Goal: Task Accomplishment & Management: Manage account settings

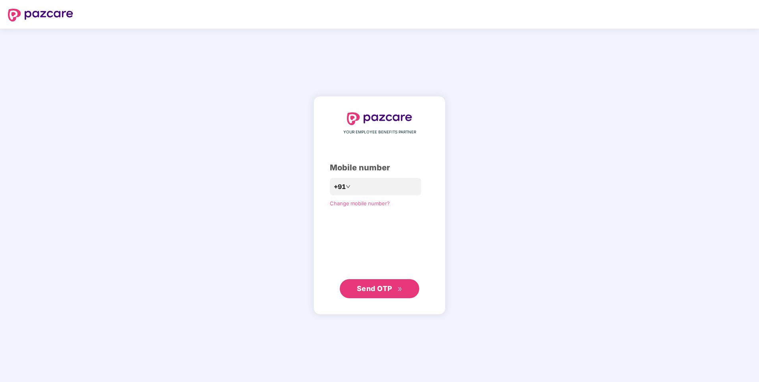
click at [393, 291] on span "Send OTP" at bounding box center [380, 288] width 46 height 11
click at [415, 181] on input "**********" at bounding box center [385, 186] width 65 height 13
type input "**********"
click at [377, 290] on span "Send OTP" at bounding box center [374, 289] width 35 height 8
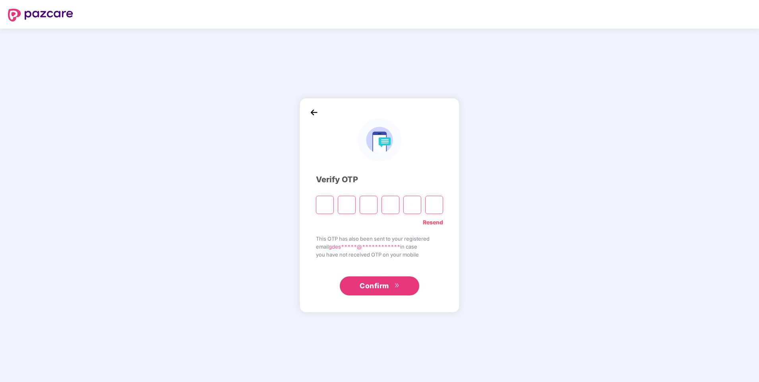
type input "*"
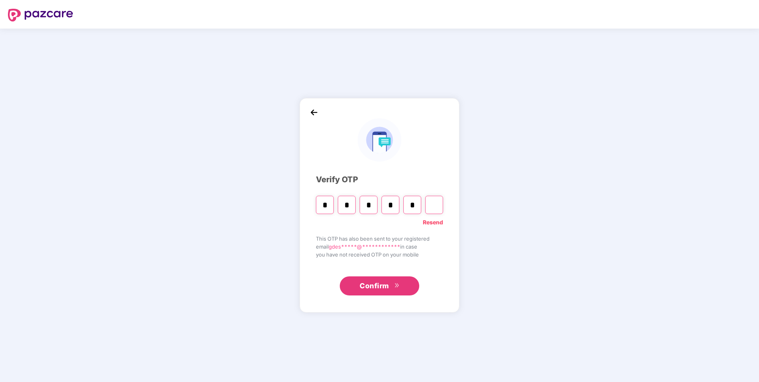
type input "*"
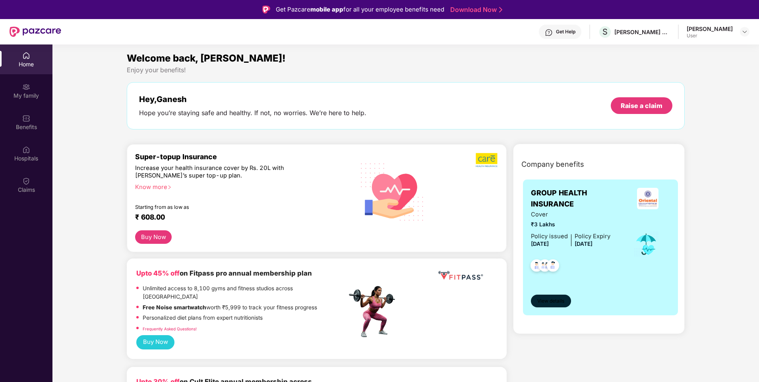
click at [552, 300] on span "View details" at bounding box center [550, 302] width 27 height 8
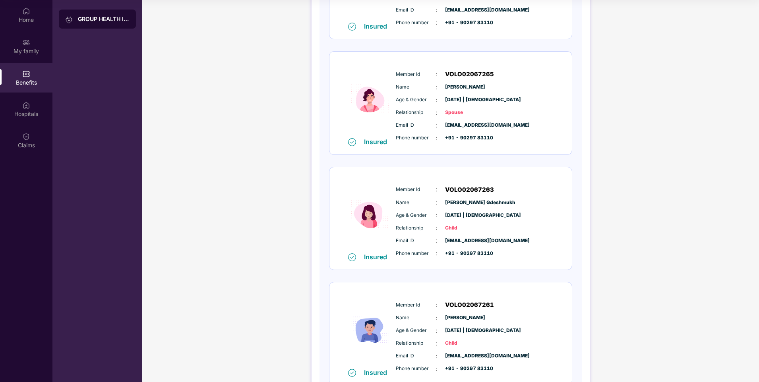
scroll to position [77, 0]
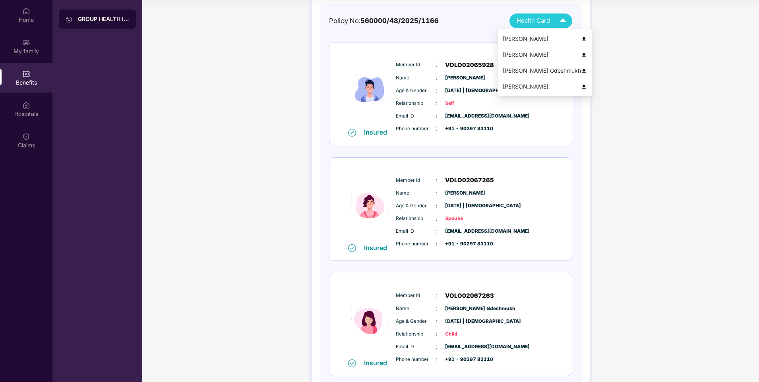
click at [560, 21] on img at bounding box center [563, 21] width 14 height 14
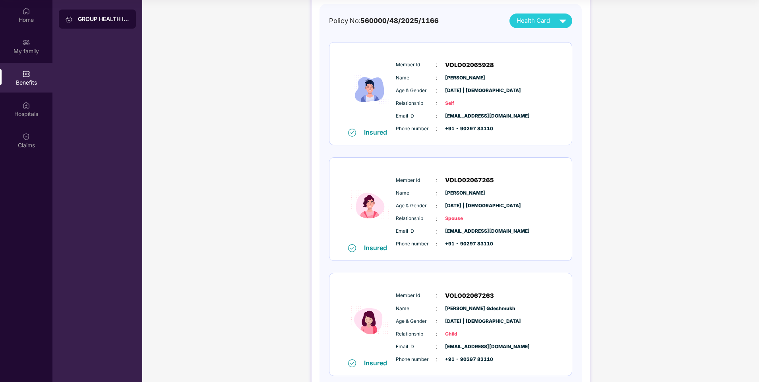
click at [692, 90] on div "GROUP HEALTH INSURANCE DETAILS INCLUSIONS EXCLUSIONS Policy No: 560000/48/2025/…" at bounding box center [450, 234] width 617 height 614
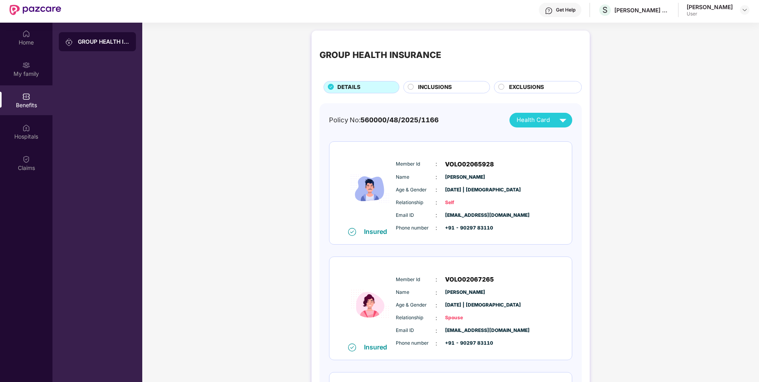
scroll to position [0, 0]
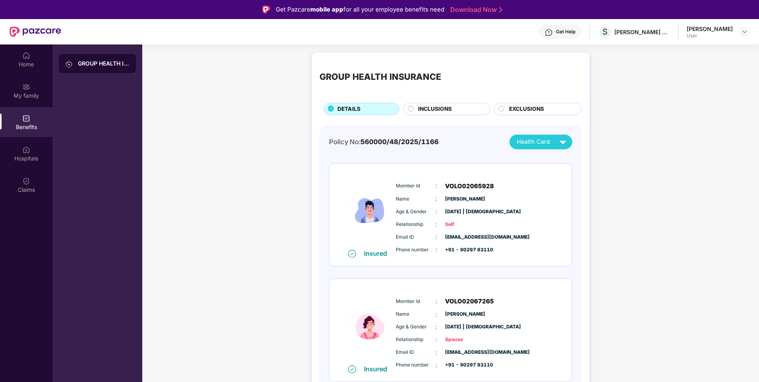
click at [731, 29] on div "[PERSON_NAME]" at bounding box center [710, 29] width 46 height 8
click at [749, 31] on div at bounding box center [745, 32] width 10 height 10
click at [742, 30] on img at bounding box center [745, 32] width 6 height 6
click at [664, 154] on div "GROUP HEALTH INSURANCE DETAILS INCLUSIONS EXCLUSIONS Policy No: 560000/48/2025/…" at bounding box center [450, 355] width 617 height 614
click at [450, 108] on span "INCLUSIONS" at bounding box center [435, 109] width 34 height 9
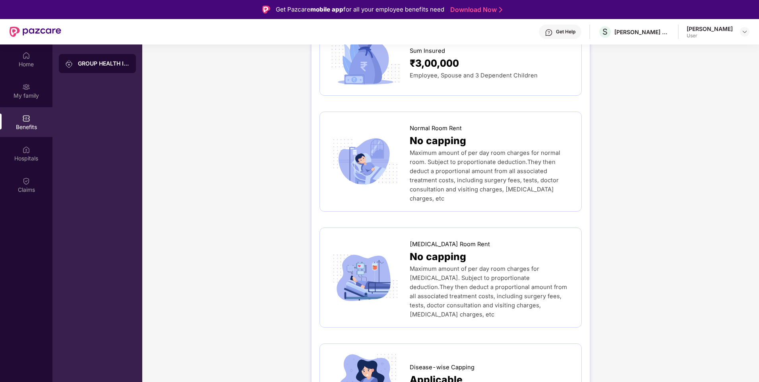
scroll to position [119, 0]
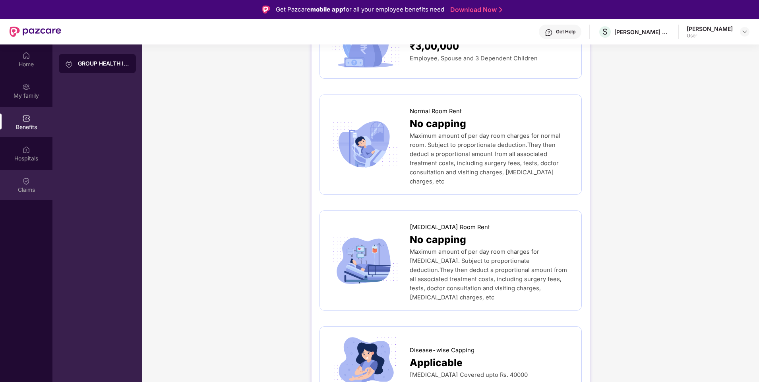
click at [28, 181] on img at bounding box center [26, 181] width 8 height 8
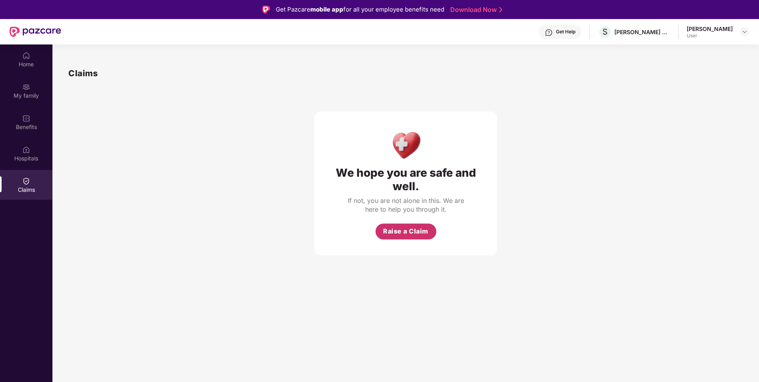
click at [420, 227] on span "Raise a Claim" at bounding box center [405, 232] width 45 height 10
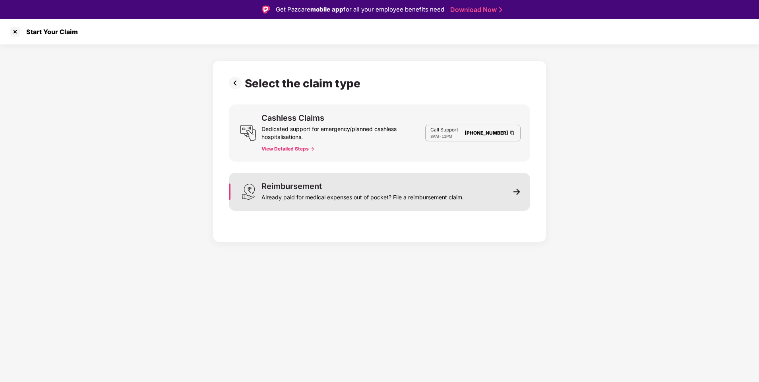
click at [400, 193] on div "Already paid for medical expenses out of pocket? File a reimbursement claim." at bounding box center [363, 195] width 202 height 11
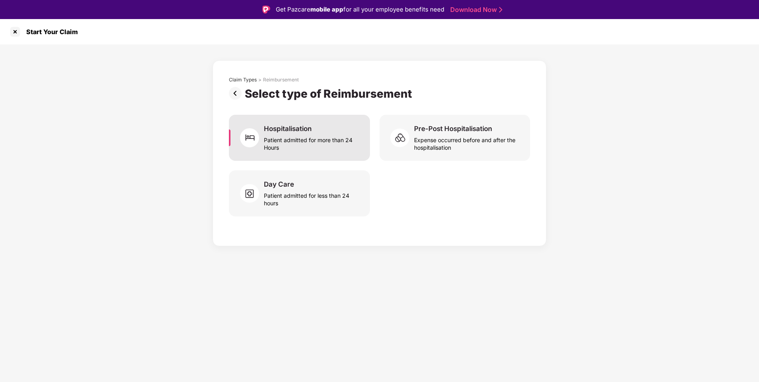
click at [298, 134] on div "Patient admitted for more than 24 Hours" at bounding box center [312, 142] width 97 height 18
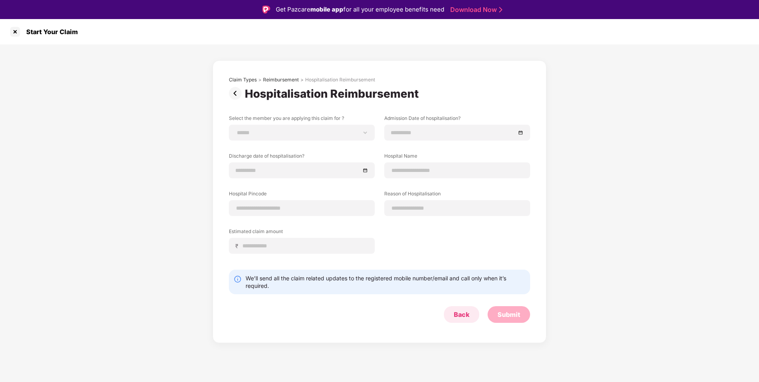
click at [460, 315] on div "Back" at bounding box center [462, 314] width 16 height 9
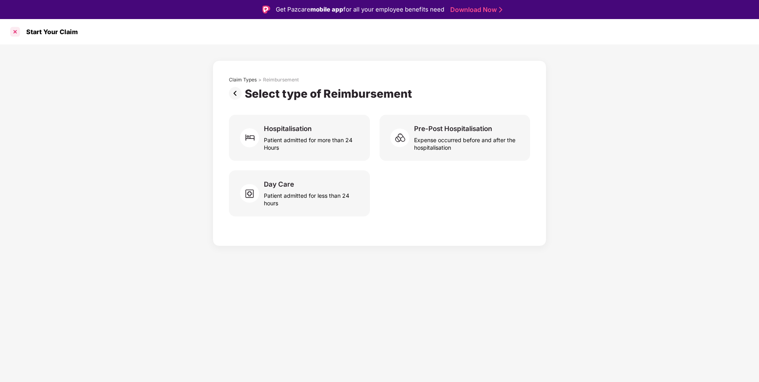
click at [13, 30] on div at bounding box center [15, 31] width 13 height 13
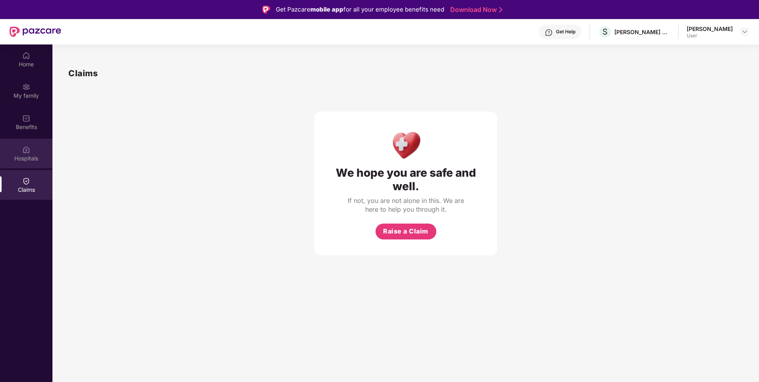
click at [29, 147] on img at bounding box center [26, 150] width 8 height 8
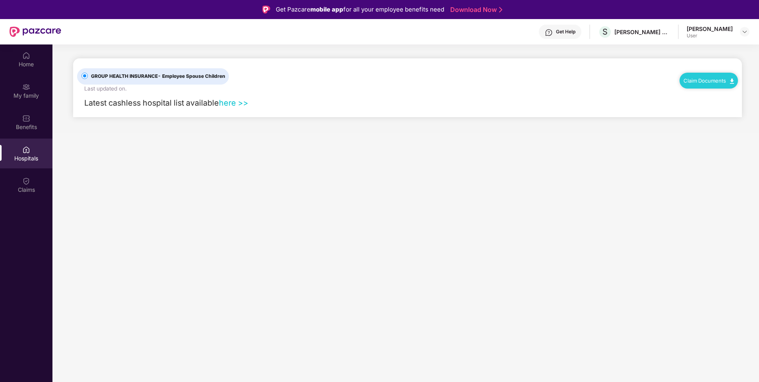
click at [687, 79] on link "Claim Documents" at bounding box center [709, 81] width 50 height 6
click at [731, 95] on link "Claim Form" at bounding box center [712, 94] width 52 height 17
click at [719, 79] on link "Claim Documents" at bounding box center [709, 81] width 50 height 6
click at [730, 110] on link "Claim Process" at bounding box center [712, 110] width 52 height 17
click at [33, 66] on div "Home" at bounding box center [26, 64] width 52 height 8
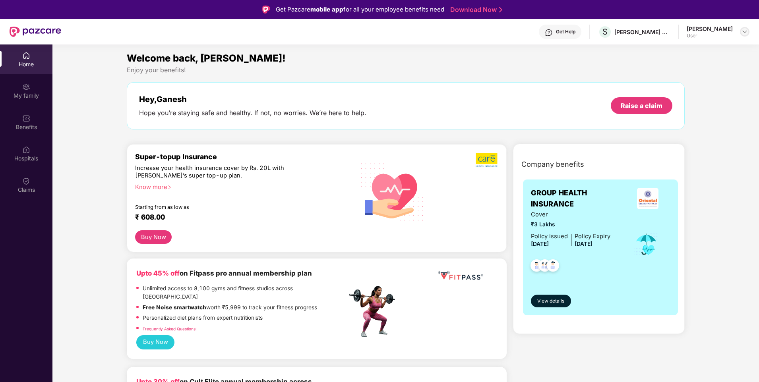
click at [744, 31] on img at bounding box center [745, 32] width 6 height 6
click at [674, 55] on div "Logout" at bounding box center [707, 51] width 103 height 16
